Goal: Transaction & Acquisition: Purchase product/service

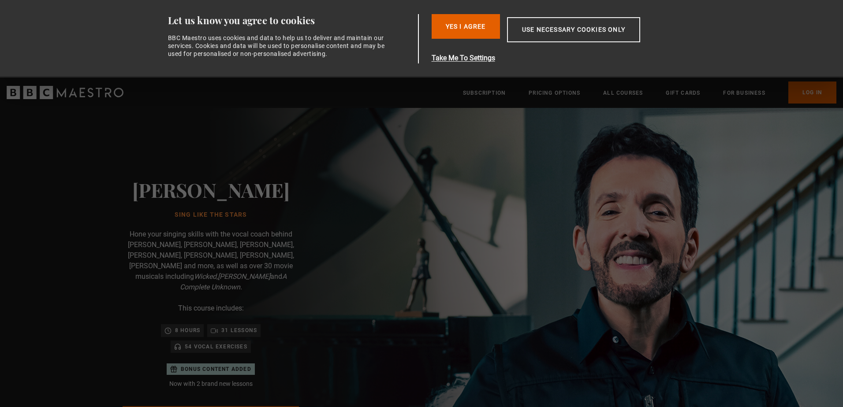
click at [279, 343] on div "8 hours 31 lessons 54 Vocal Exercises" at bounding box center [211, 338] width 168 height 29
click at [475, 31] on button "Yes I Agree" at bounding box center [466, 26] width 68 height 25
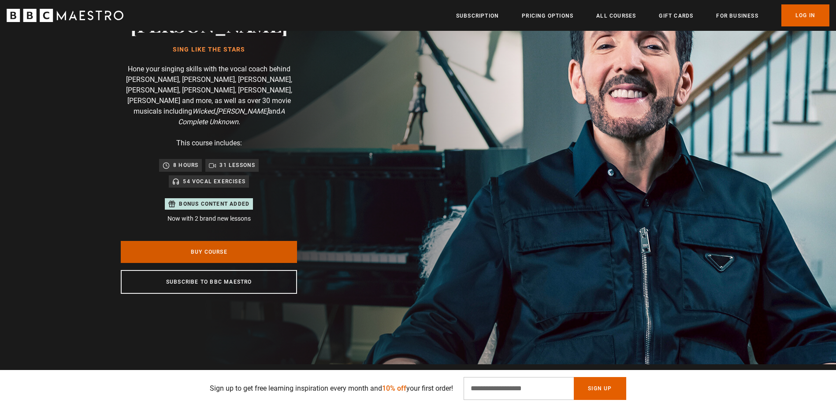
scroll to position [0, 115]
click at [203, 243] on link "Buy Course" at bounding box center [209, 252] width 176 height 22
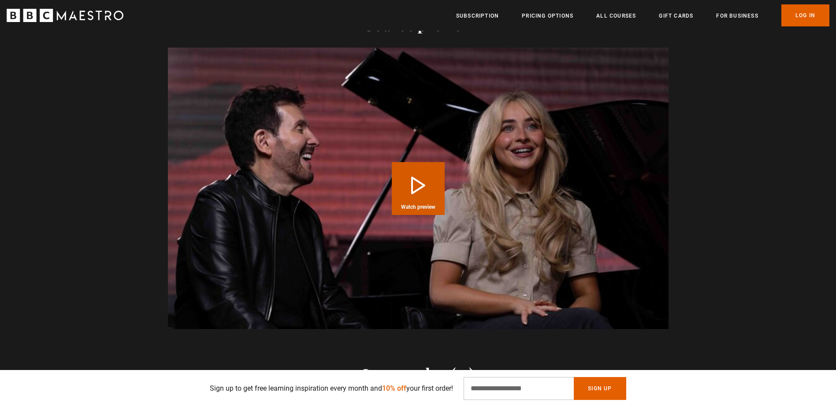
scroll to position [926, 0]
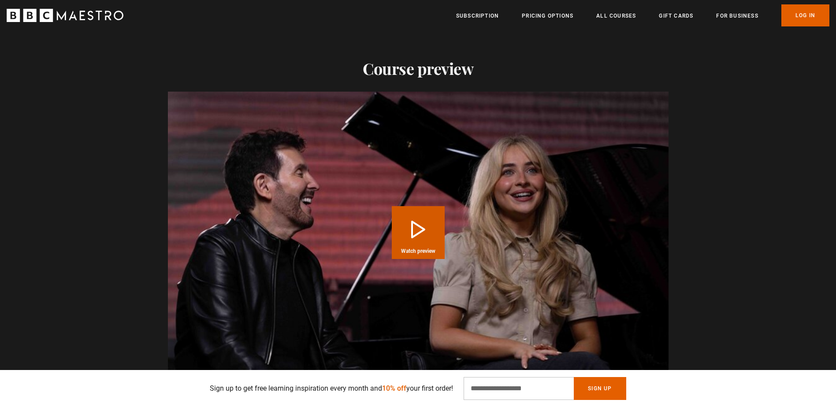
click at [417, 220] on button "Play Course overview for Sing Like the Stars with Eric Vetro Watch preview" at bounding box center [418, 232] width 53 height 53
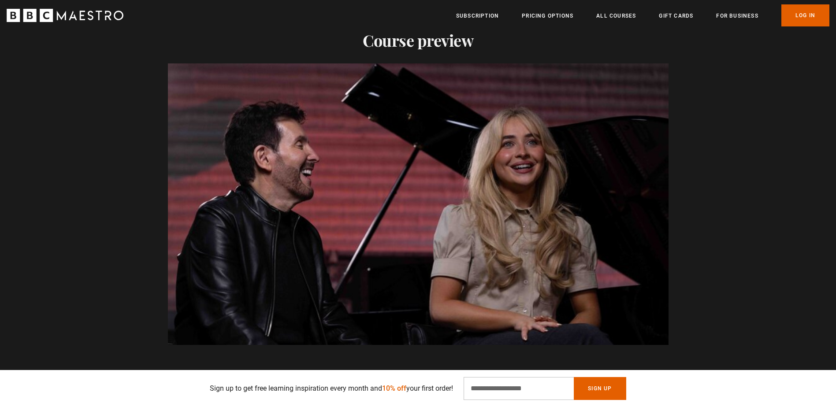
scroll to position [970, 0]
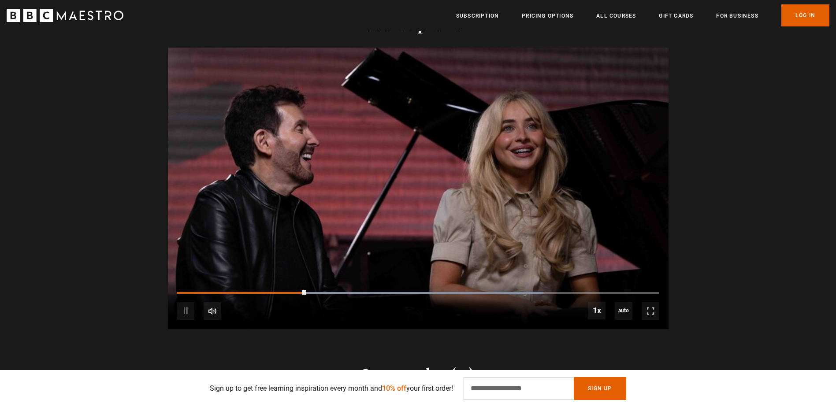
drag, startPoint x: 329, startPoint y: 269, endPoint x: 342, endPoint y: 269, distance: 12.4
click at [332, 281] on div "10s Skip Back 10 seconds Pause 10s Skip Forward 10 seconds Loaded : 76.00% 0:39…" at bounding box center [418, 305] width 501 height 49
drag, startPoint x: 392, startPoint y: 268, endPoint x: 398, endPoint y: 272, distance: 6.4
click at [394, 281] on div "10s Skip Back 10 seconds Pause 10s Skip Forward 10 seconds Loaded : 76.00% 0:39…" at bounding box center [418, 305] width 501 height 49
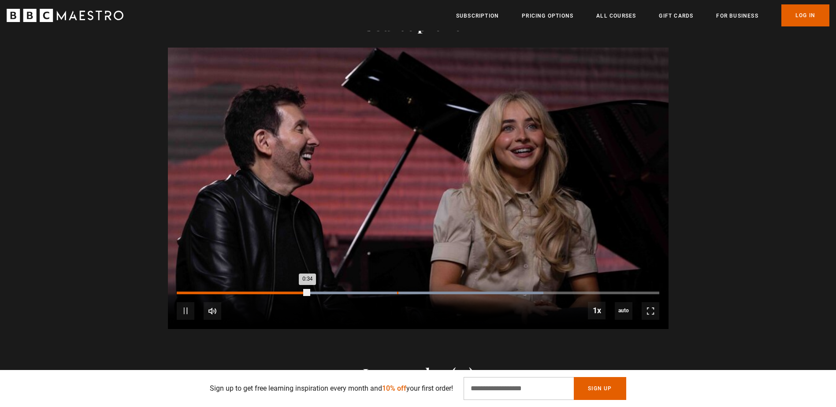
click at [400, 292] on div "Loaded : 76.00% 0:57 0:34" at bounding box center [418, 293] width 482 height 3
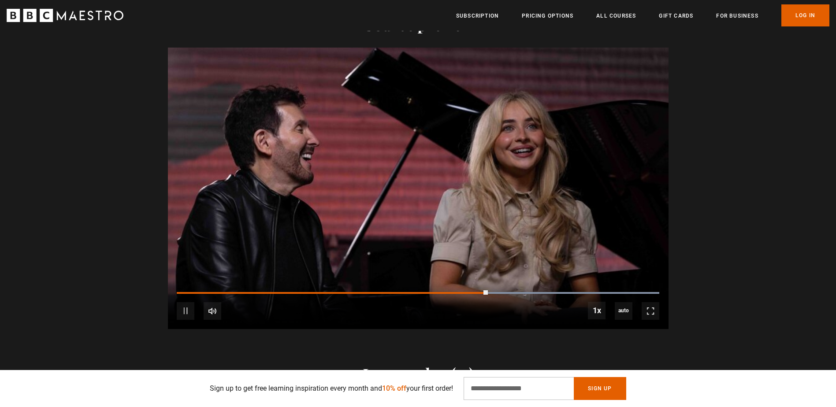
drag, startPoint x: 380, startPoint y: 166, endPoint x: 363, endPoint y: 160, distance: 17.9
click at [373, 163] on video "Video Player" at bounding box center [418, 189] width 501 height 282
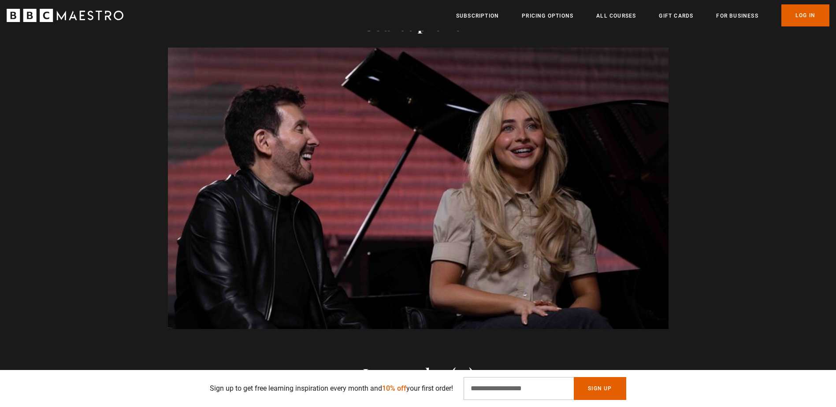
click at [303, 95] on video "Video Player" at bounding box center [418, 189] width 501 height 282
